Goal: Task Accomplishment & Management: Manage account settings

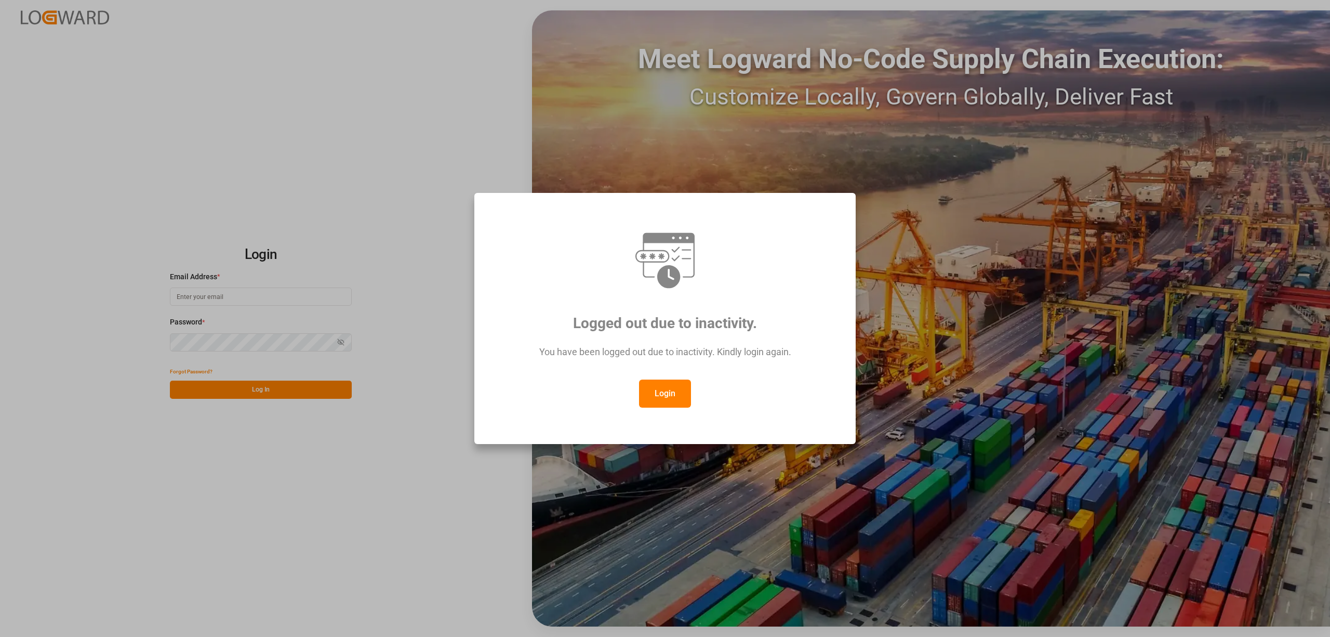
click at [662, 396] on button "Login" at bounding box center [665, 393] width 52 height 28
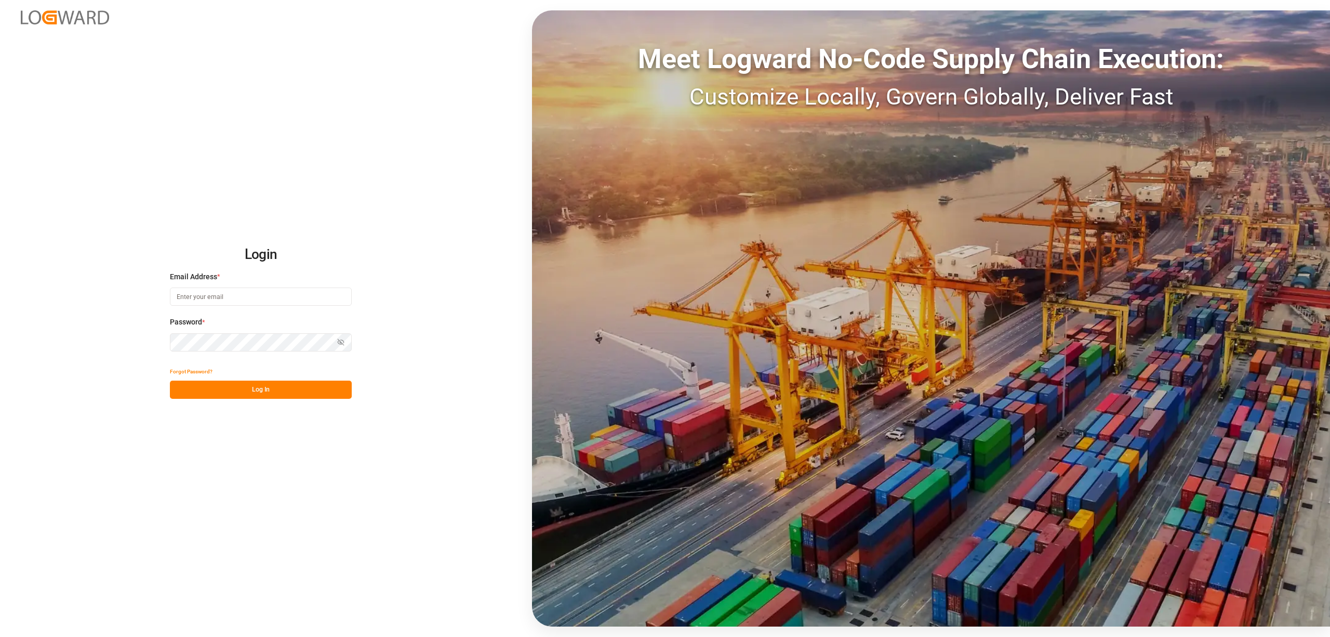
click at [183, 297] on input at bounding box center [261, 296] width 182 height 18
type input "[PERSON_NAME][EMAIL_ADDRESS][PERSON_NAME][DOMAIN_NAME]"
click at [261, 391] on button "Log In" at bounding box center [261, 389] width 182 height 18
